Goal: Task Accomplishment & Management: Manage account settings

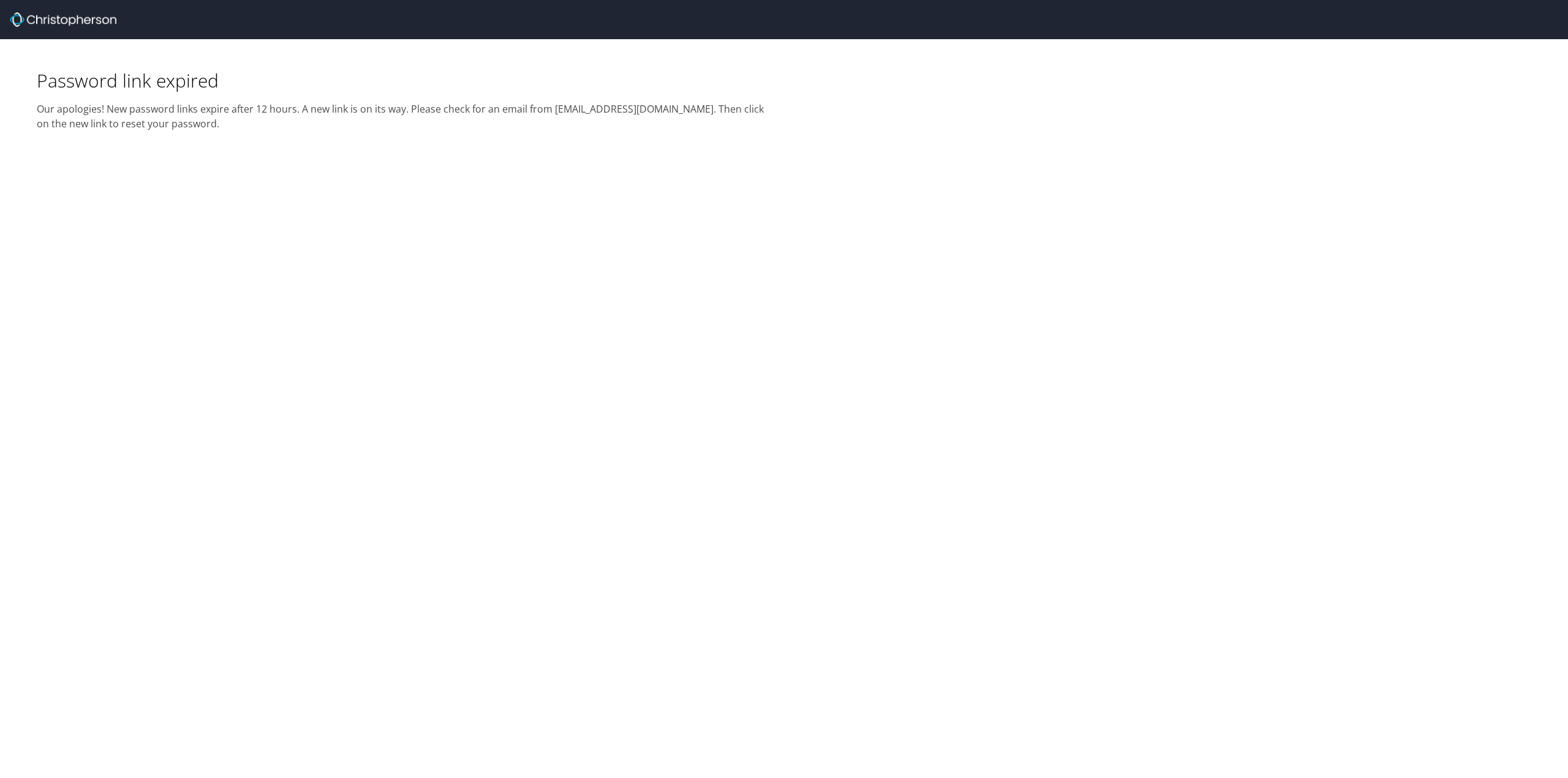
click at [84, 17] on img at bounding box center [63, 19] width 106 height 15
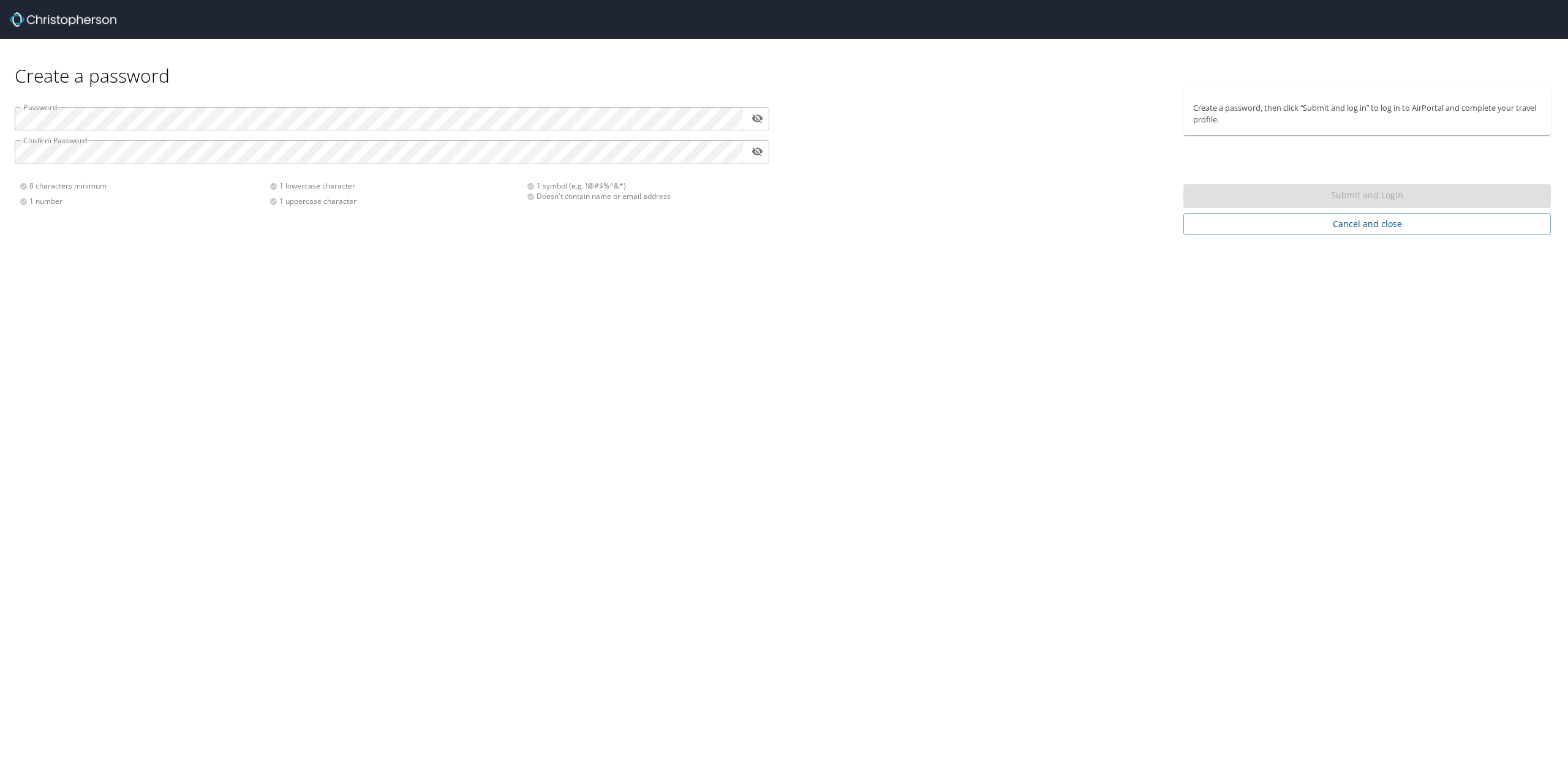
click at [103, 24] on img at bounding box center [63, 19] width 106 height 15
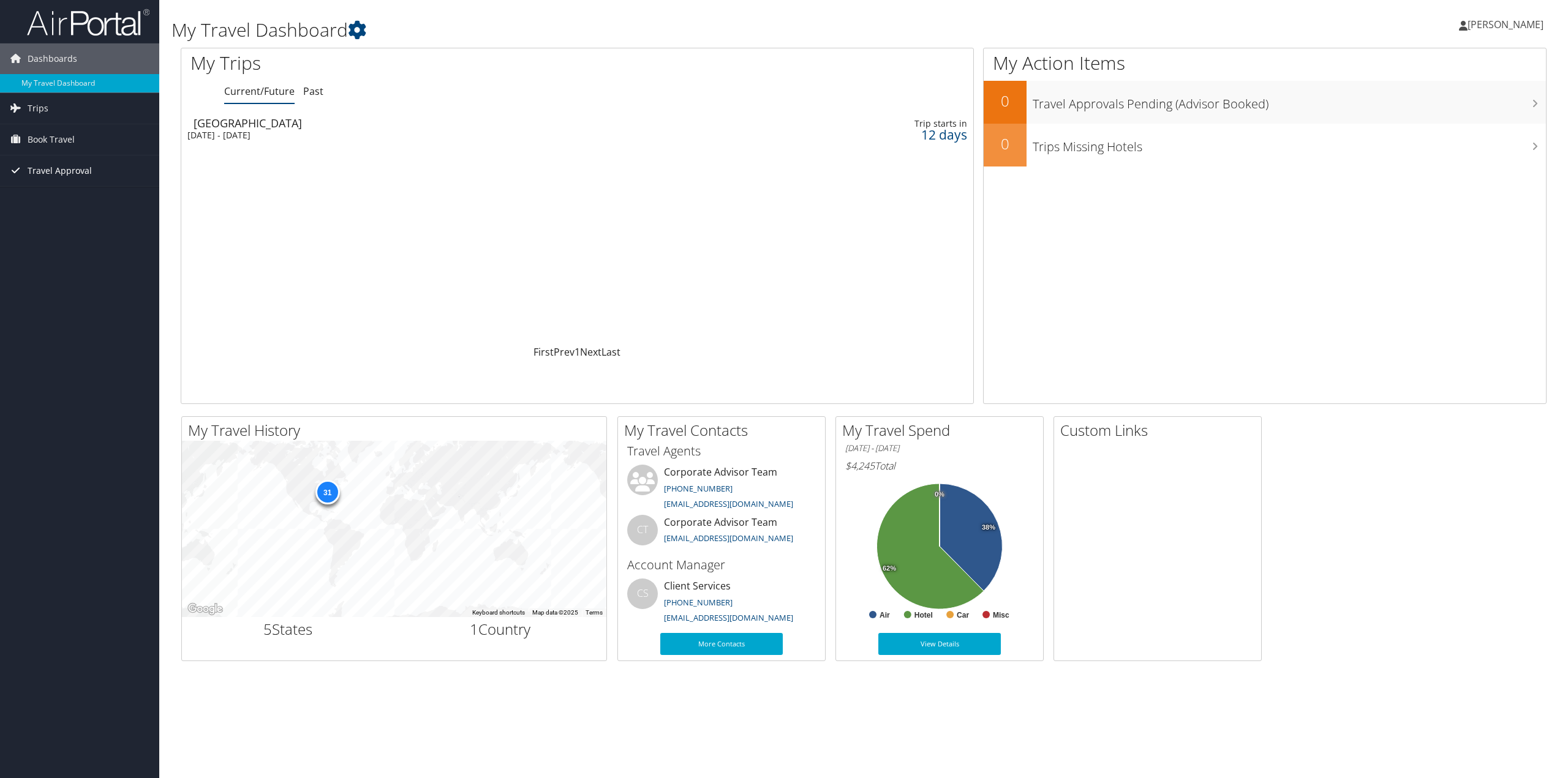
click at [81, 173] on span "Travel Approval" at bounding box center [60, 171] width 64 height 30
click at [92, 213] on link "Approved Trips" at bounding box center [79, 213] width 160 height 18
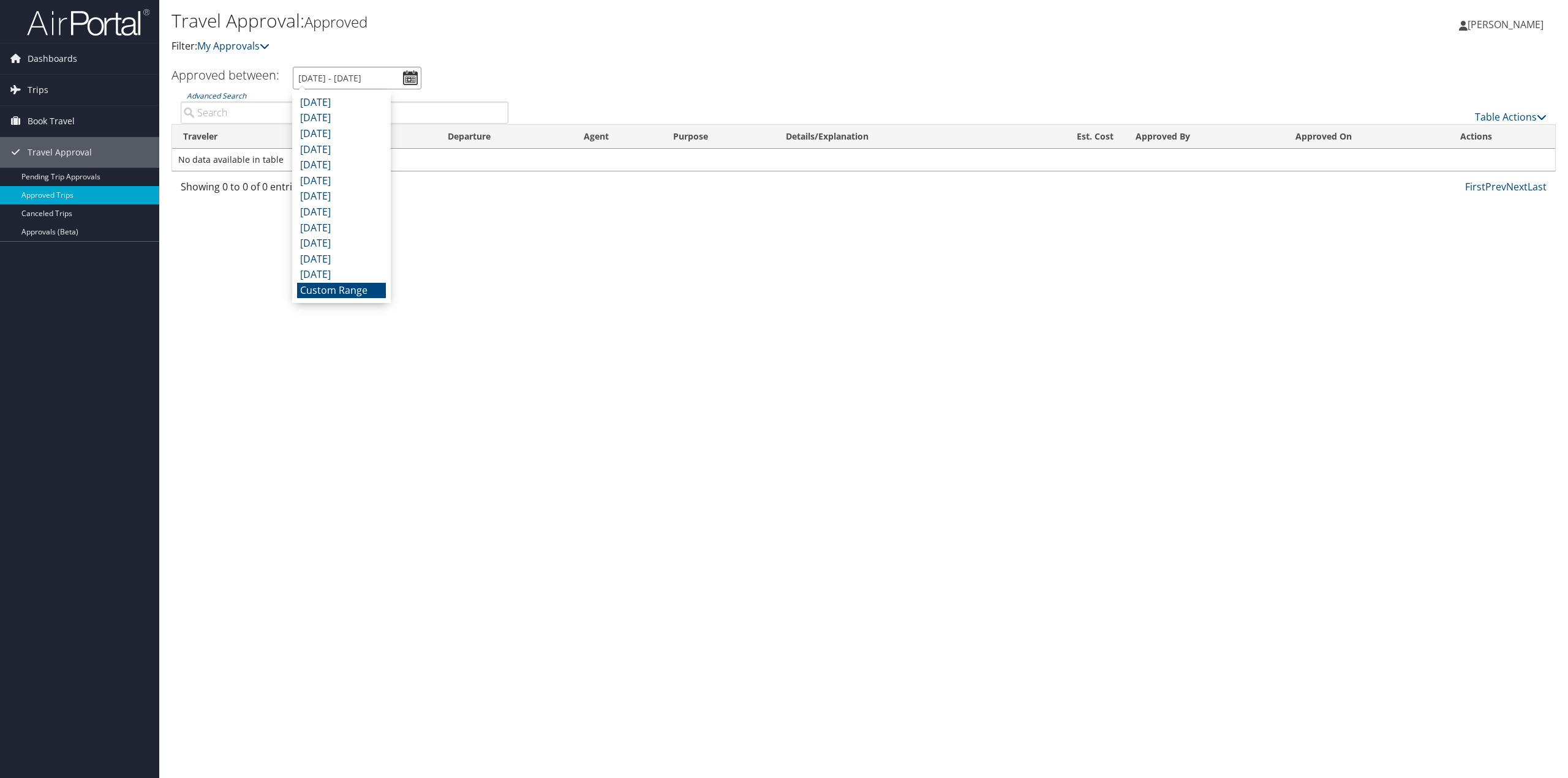
click at [410, 81] on input "8/9/2025 - 9/9/2025" at bounding box center [357, 78] width 129 height 23
click at [366, 273] on li "September 2024" at bounding box center [342, 274] width 89 height 16
click at [411, 83] on input "9/1/2024 - 9/30/2024" at bounding box center [357, 78] width 129 height 23
click at [341, 257] on li "October 2024" at bounding box center [342, 260] width 89 height 16
click at [407, 79] on input "10/1/2024 - 10/31/2024" at bounding box center [357, 78] width 129 height 23
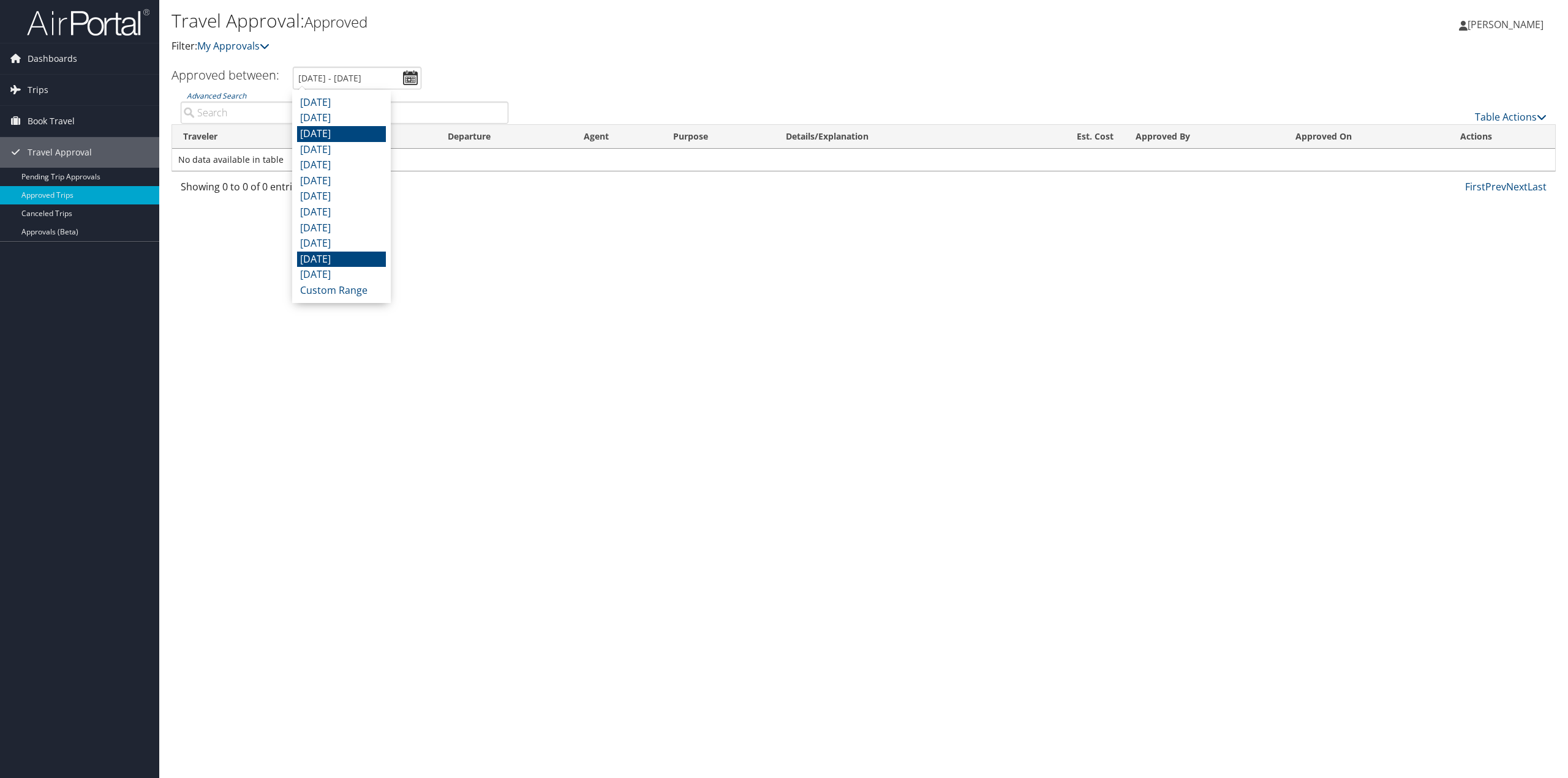
click at [346, 132] on li "June 2025" at bounding box center [342, 134] width 89 height 16
click at [413, 78] on input "6/1/2025 - 6/30/2025" at bounding box center [357, 78] width 129 height 23
click at [361, 117] on li "July 2025" at bounding box center [342, 118] width 89 height 16
type input "7/1/2025 - 7/31/2025"
click at [63, 85] on link "Trips" at bounding box center [79, 90] width 160 height 30
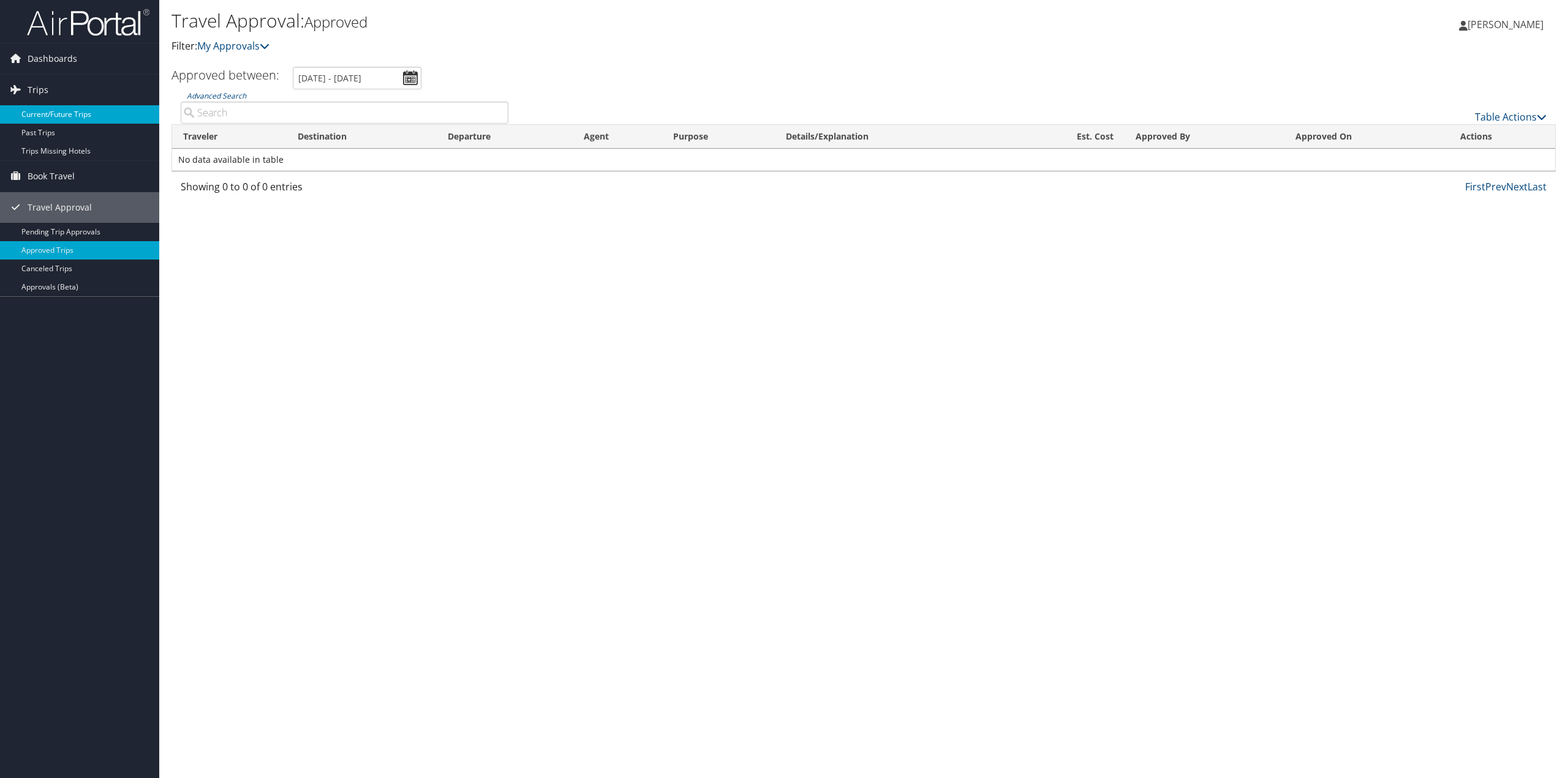
click at [92, 115] on link "Current/Future Trips" at bounding box center [79, 114] width 160 height 18
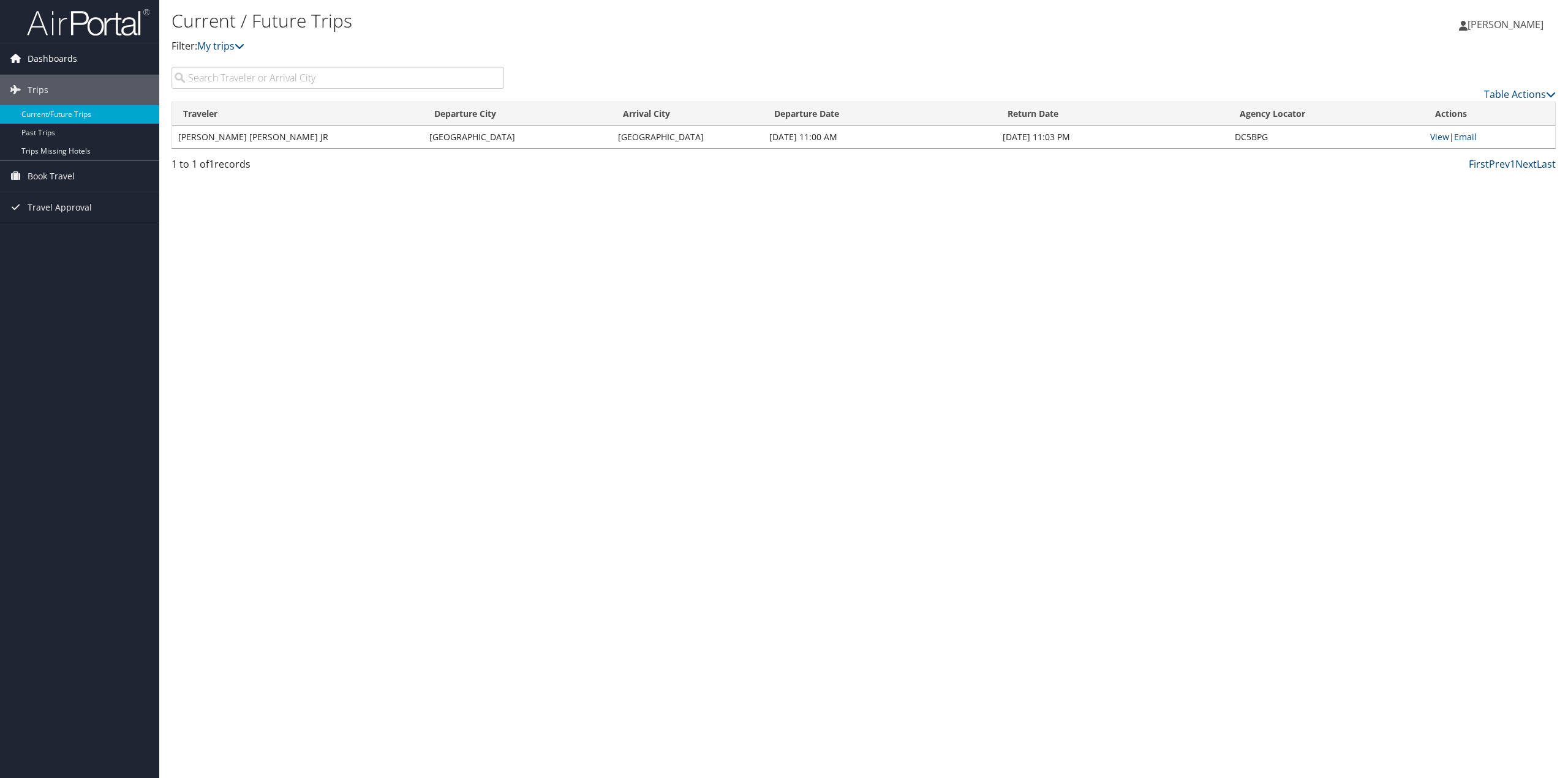
click at [50, 59] on span "Dashboards" at bounding box center [52, 58] width 50 height 30
click at [60, 78] on link "My Travel Dashboard" at bounding box center [79, 83] width 160 height 18
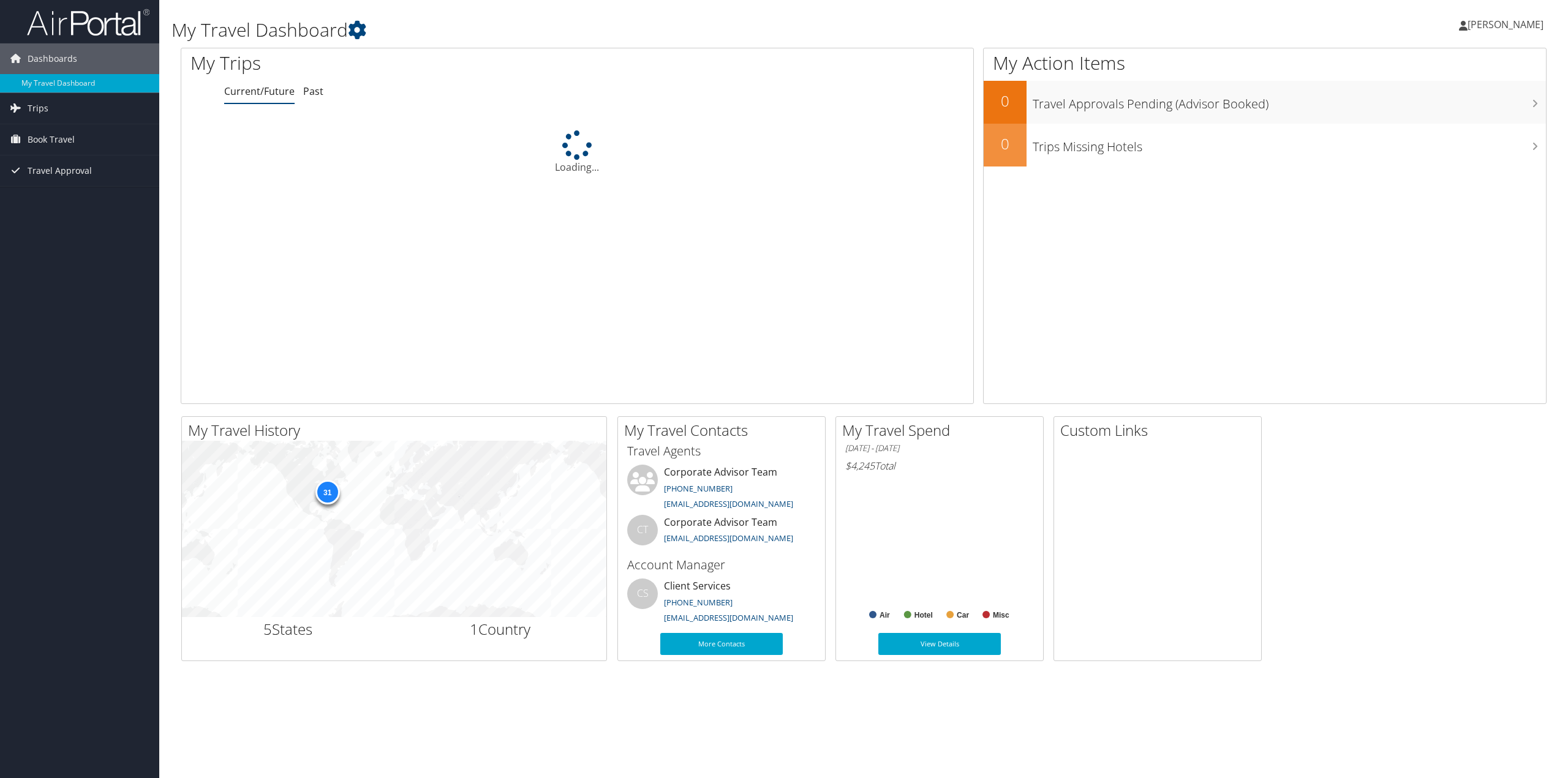
click at [1486, 29] on span "[PERSON_NAME]" at bounding box center [1505, 24] width 76 height 13
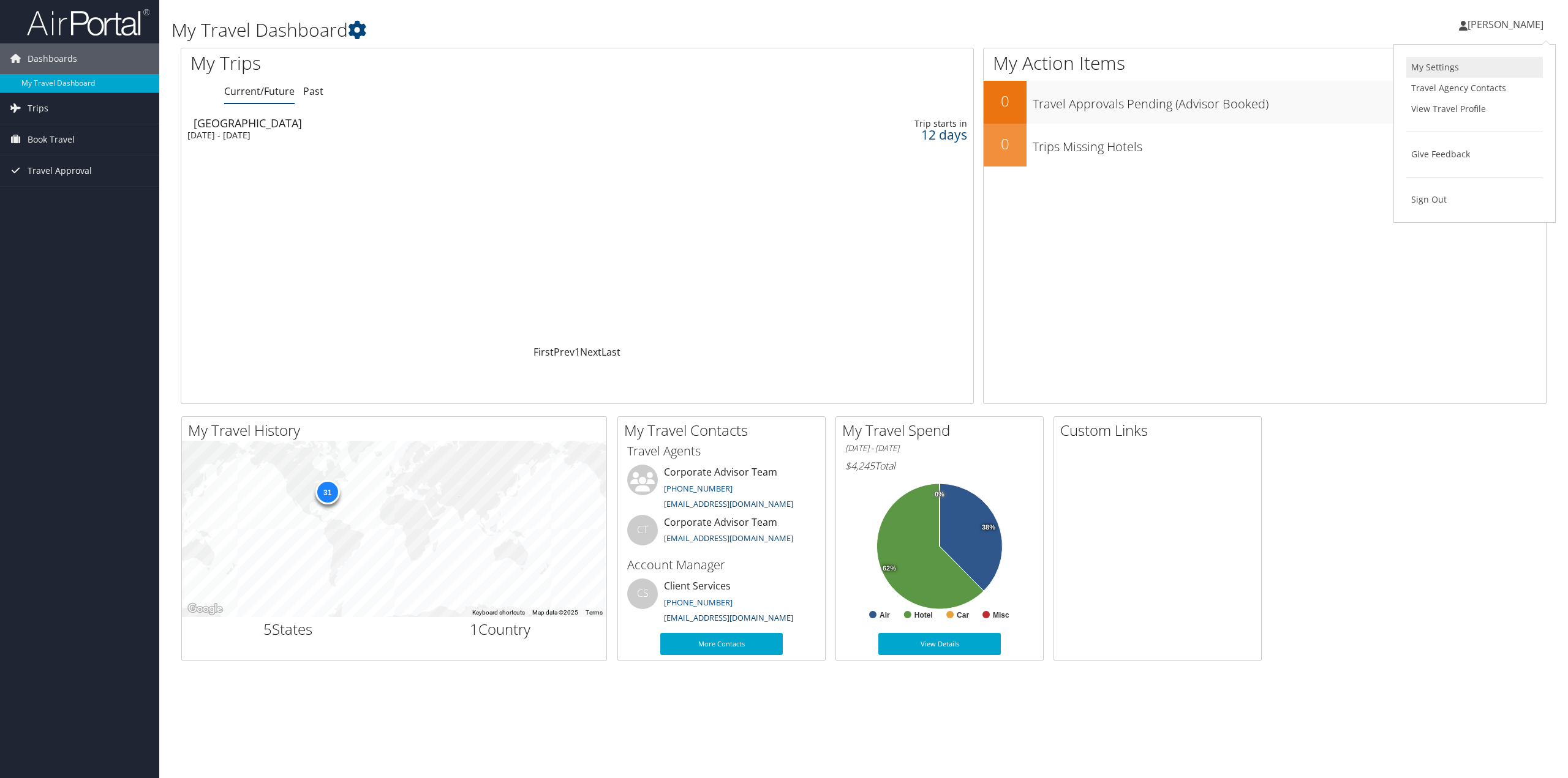
click at [1456, 66] on link "My Settings" at bounding box center [1475, 67] width 137 height 21
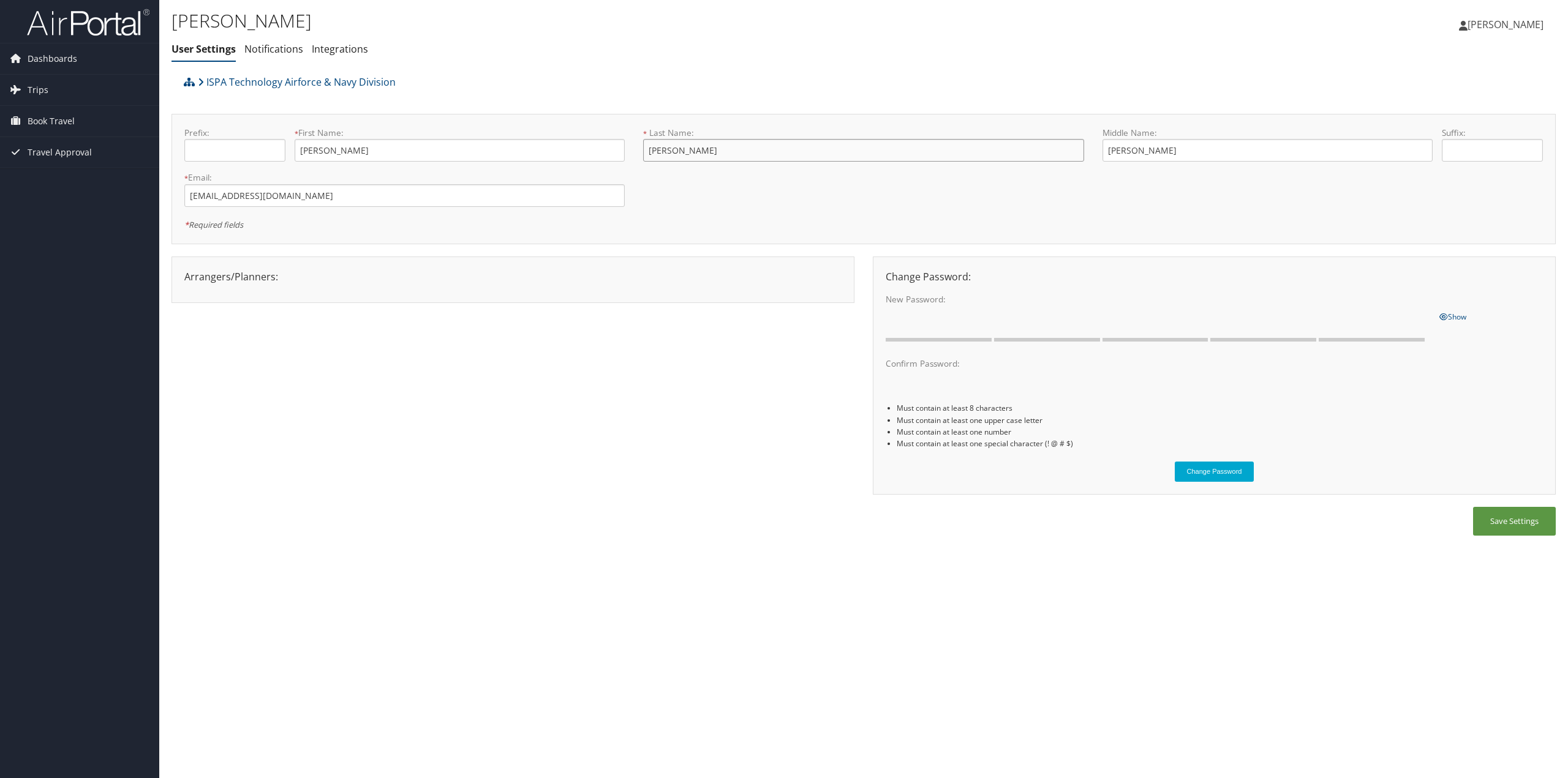
click at [715, 149] on input "[PERSON_NAME]" at bounding box center [863, 151] width 440 height 23
type input "[PERSON_NAME]"
click at [1462, 154] on input "text" at bounding box center [1493, 151] width 101 height 23
type input "Jr"
click at [1498, 523] on button "Save Settings" at bounding box center [1514, 521] width 83 height 29
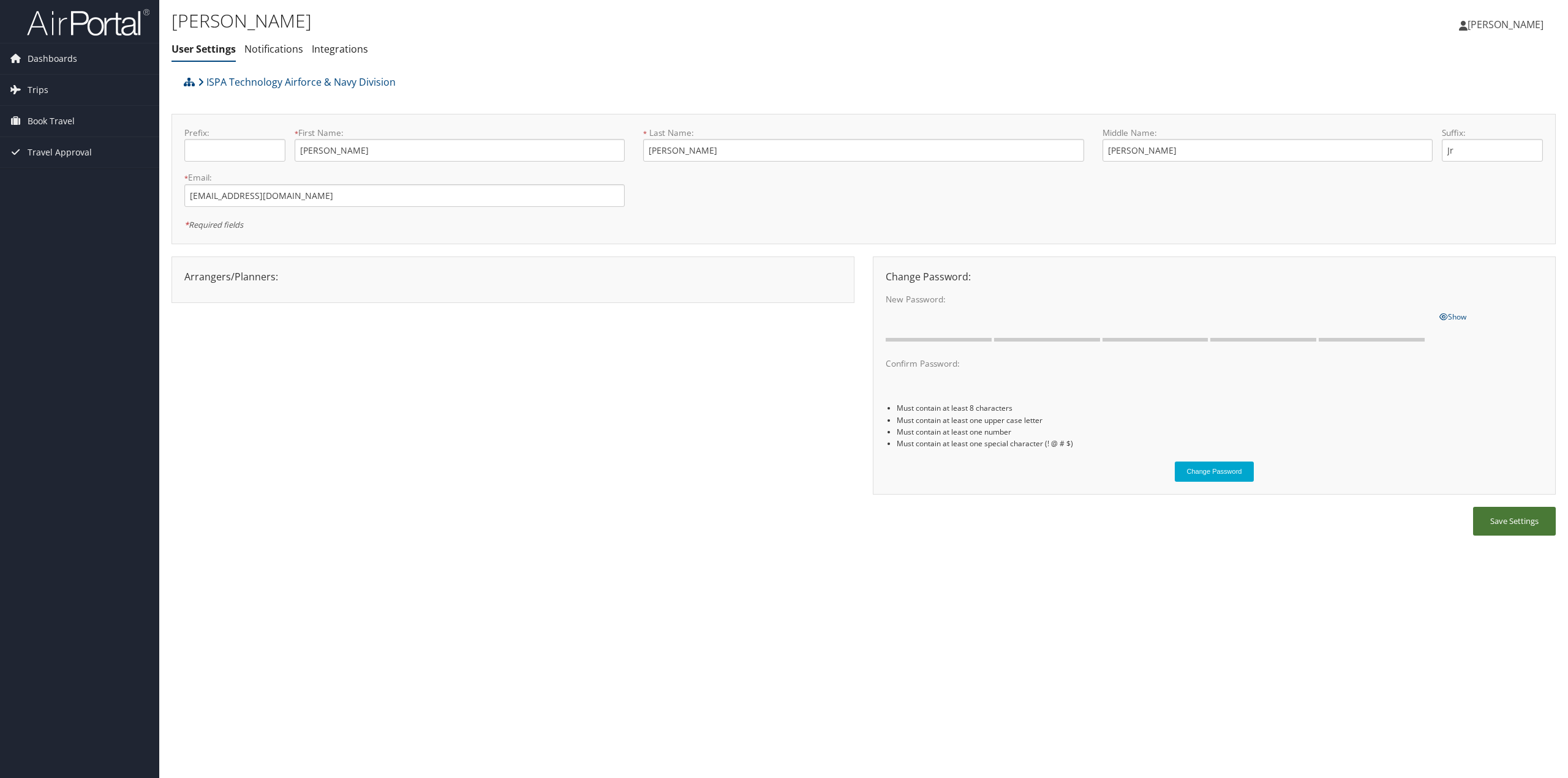
click at [1509, 518] on button "Save Settings" at bounding box center [1514, 521] width 83 height 29
click at [282, 53] on link "Notifications" at bounding box center [273, 48] width 58 height 13
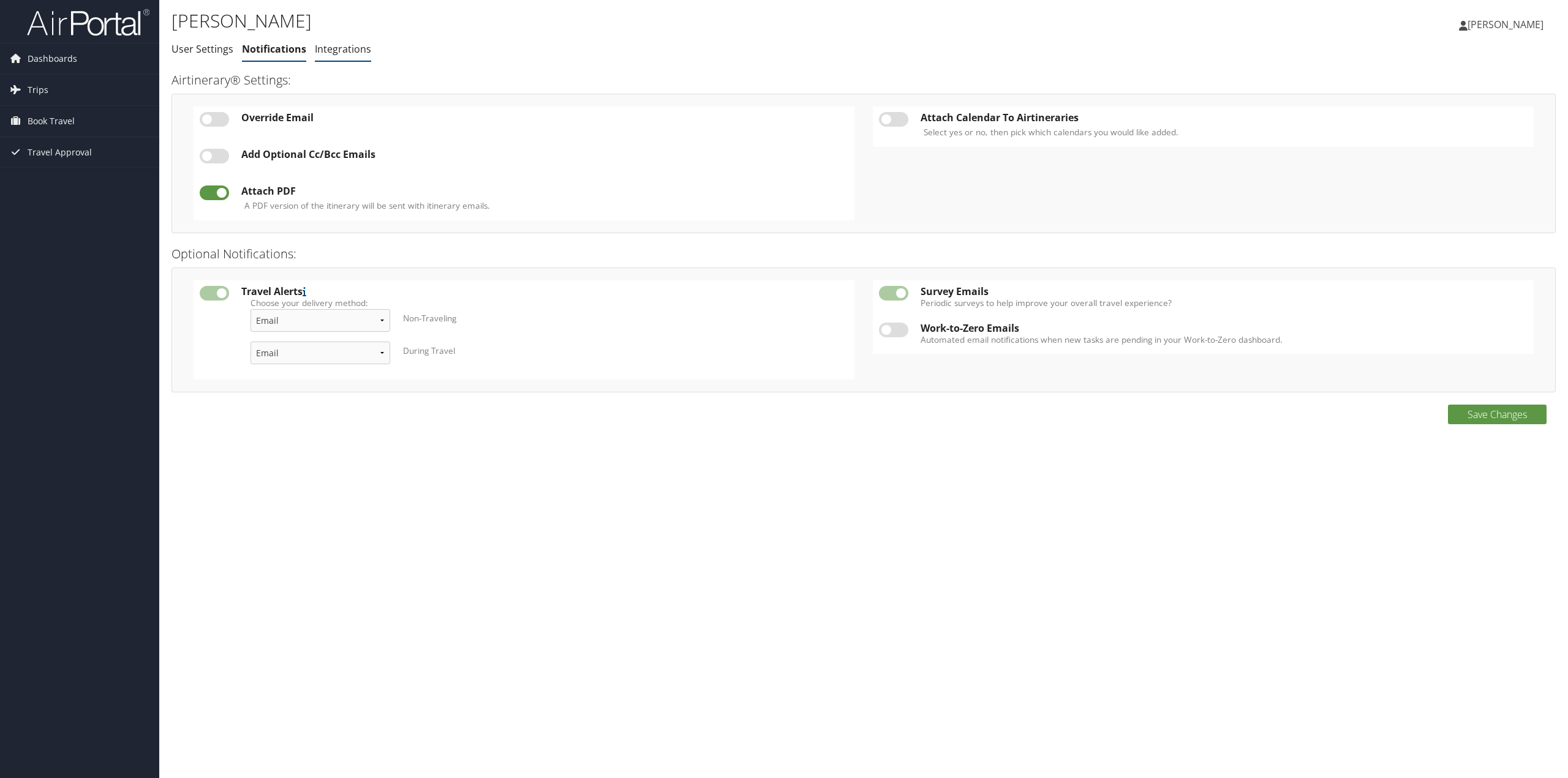
click at [330, 49] on link "Integrations" at bounding box center [343, 48] width 57 height 13
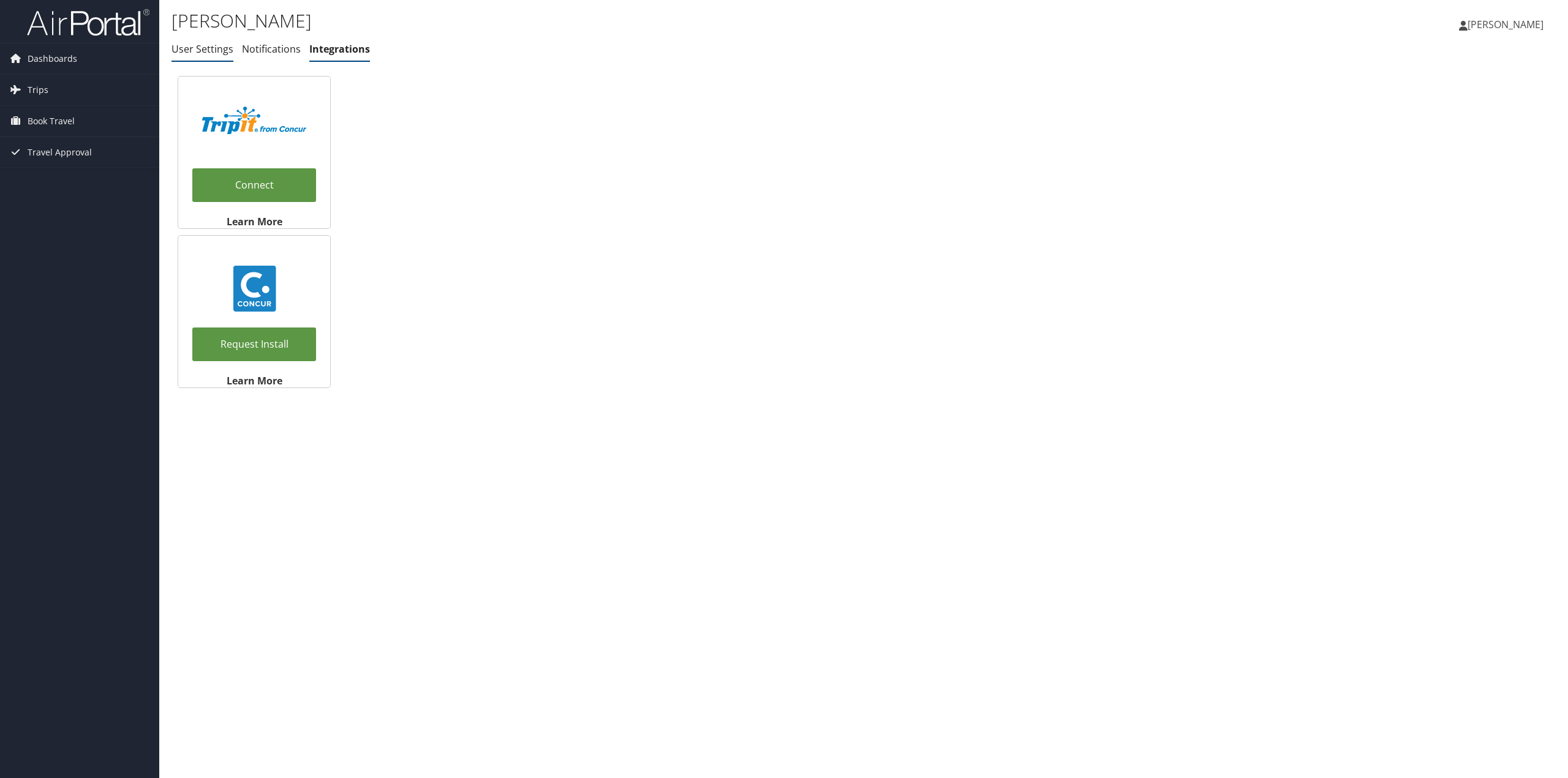
click at [214, 51] on link "User Settings" at bounding box center [202, 48] width 62 height 13
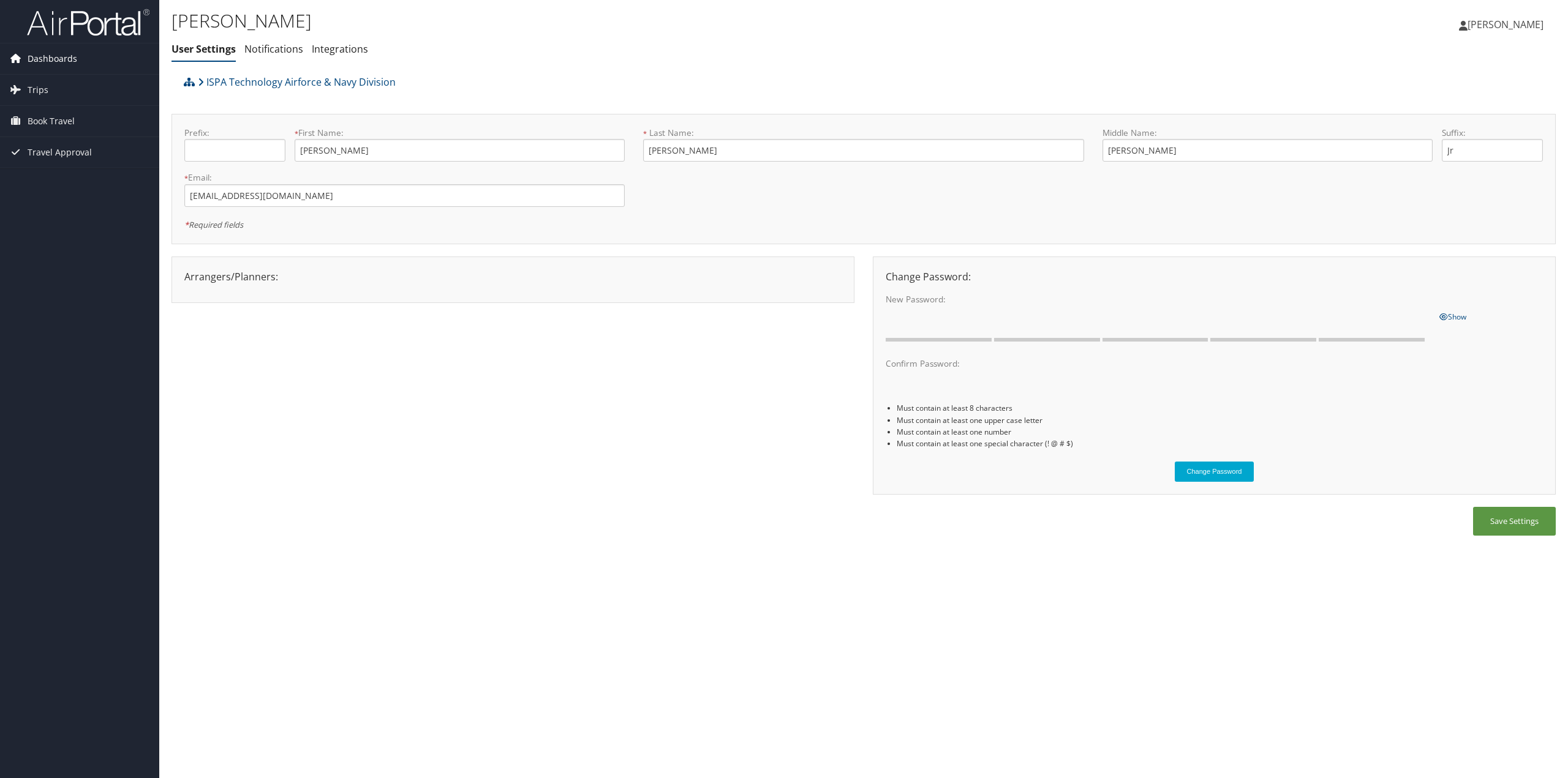
click at [58, 56] on span "Dashboards" at bounding box center [52, 58] width 50 height 30
click at [76, 134] on link "Book Travel" at bounding box center [79, 139] width 160 height 30
